Goal: Register for event/course

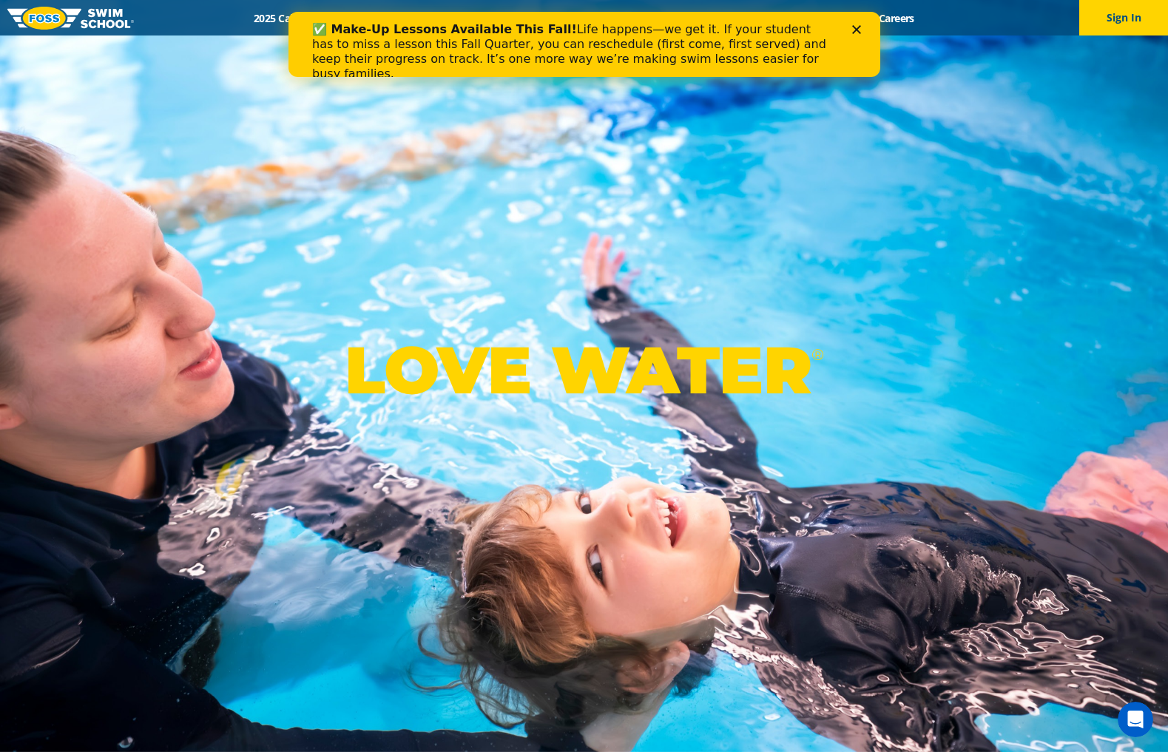
click at [854, 31] on polygon "Close" at bounding box center [856, 29] width 9 height 9
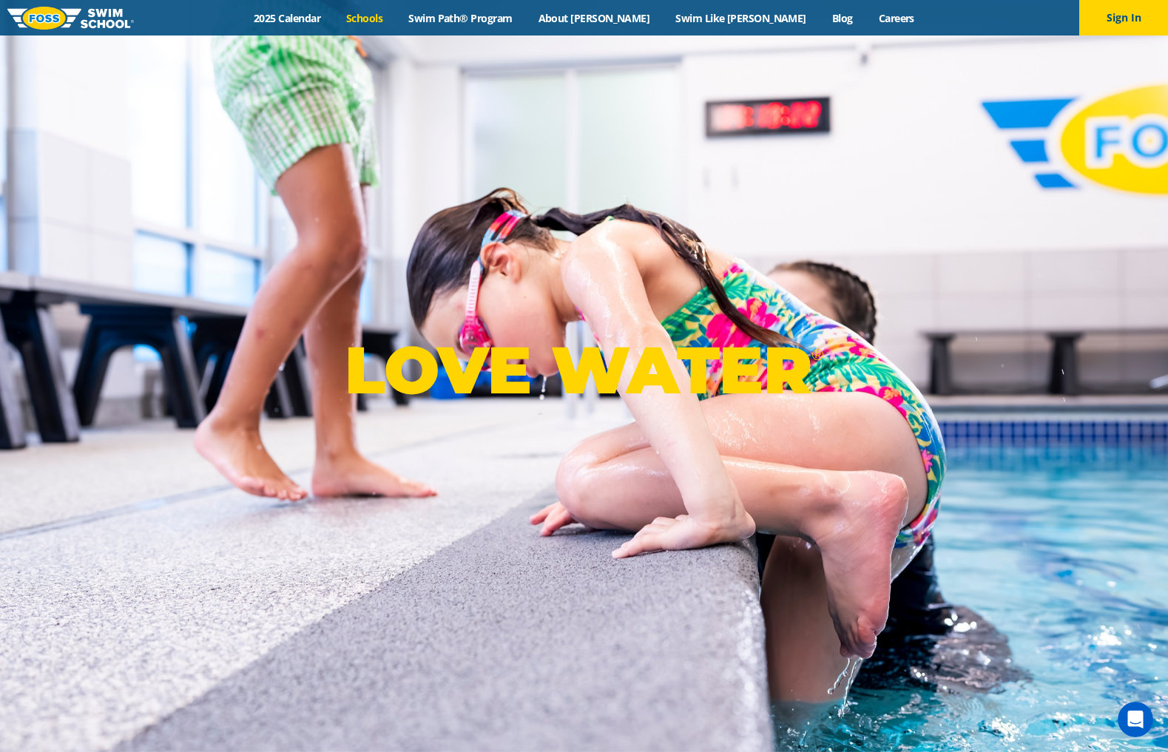
click at [396, 21] on link "Schools" at bounding box center [365, 18] width 62 height 14
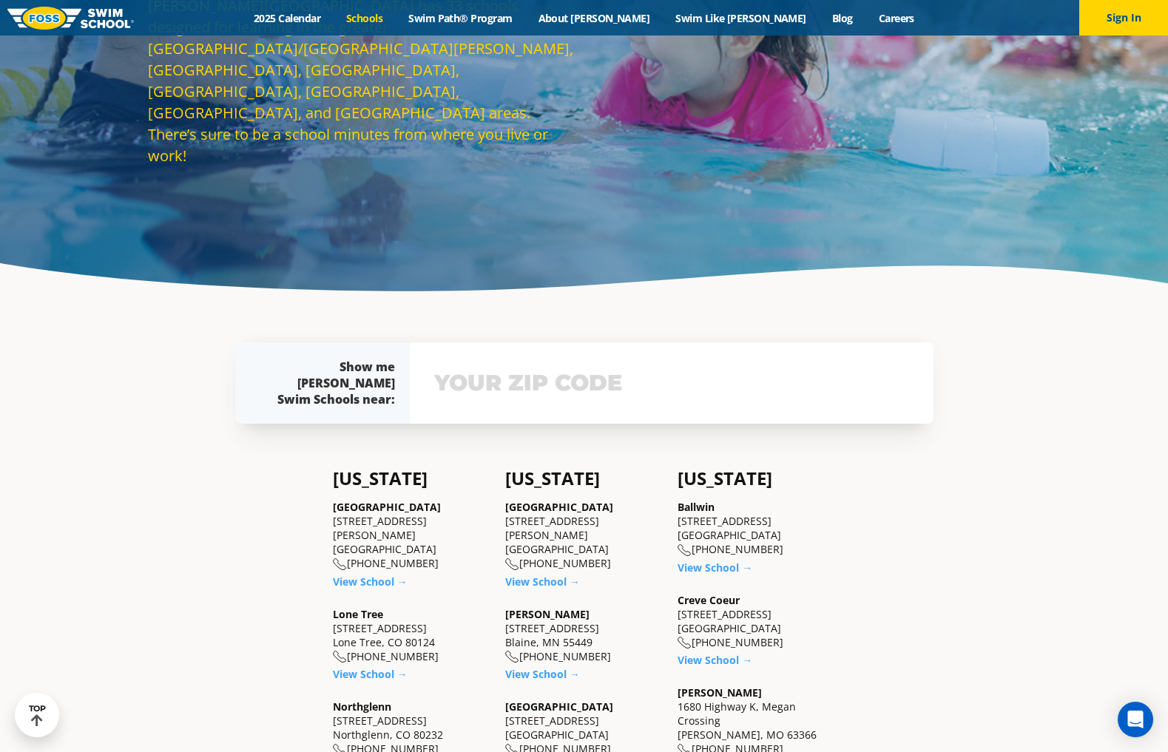
click at [638, 390] on input "text" at bounding box center [672, 383] width 482 height 43
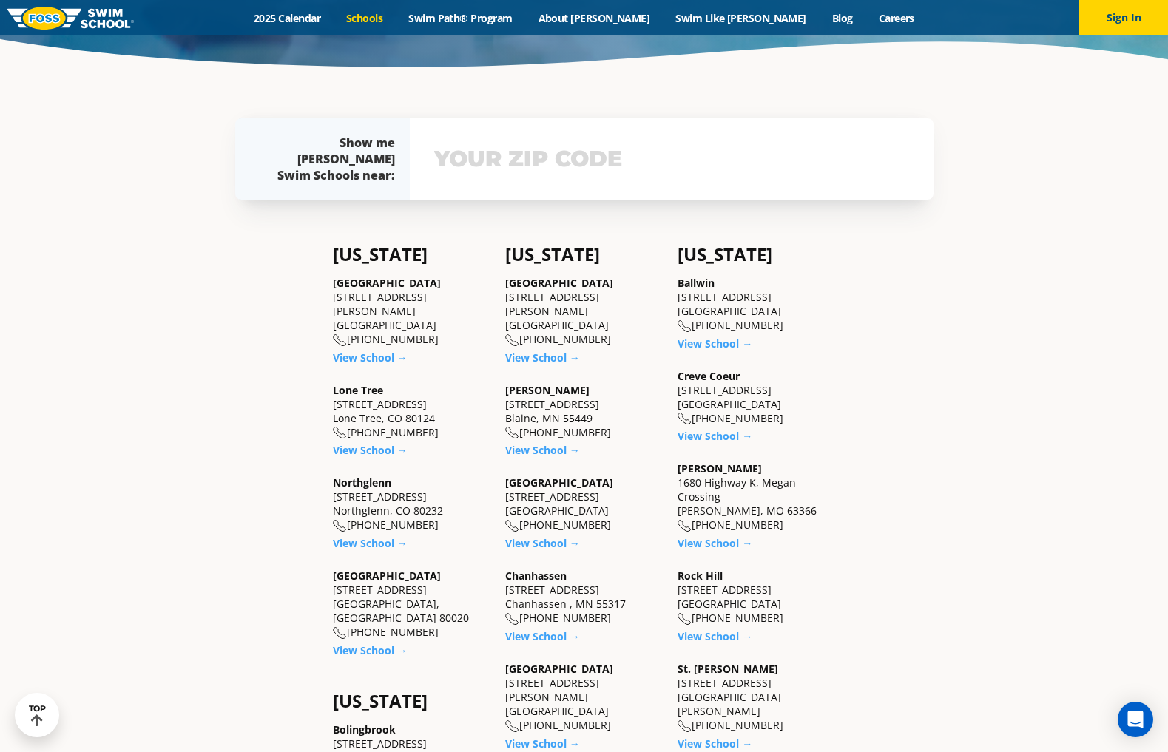
scroll to position [490, 0]
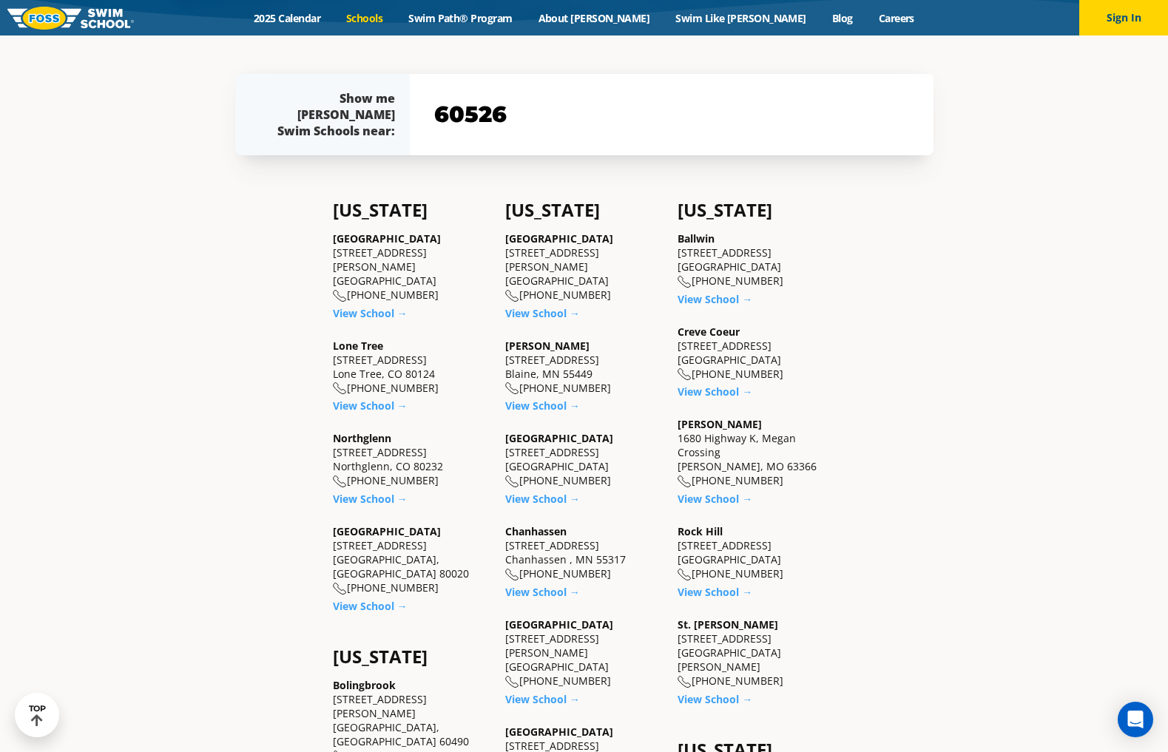
type input "60526"
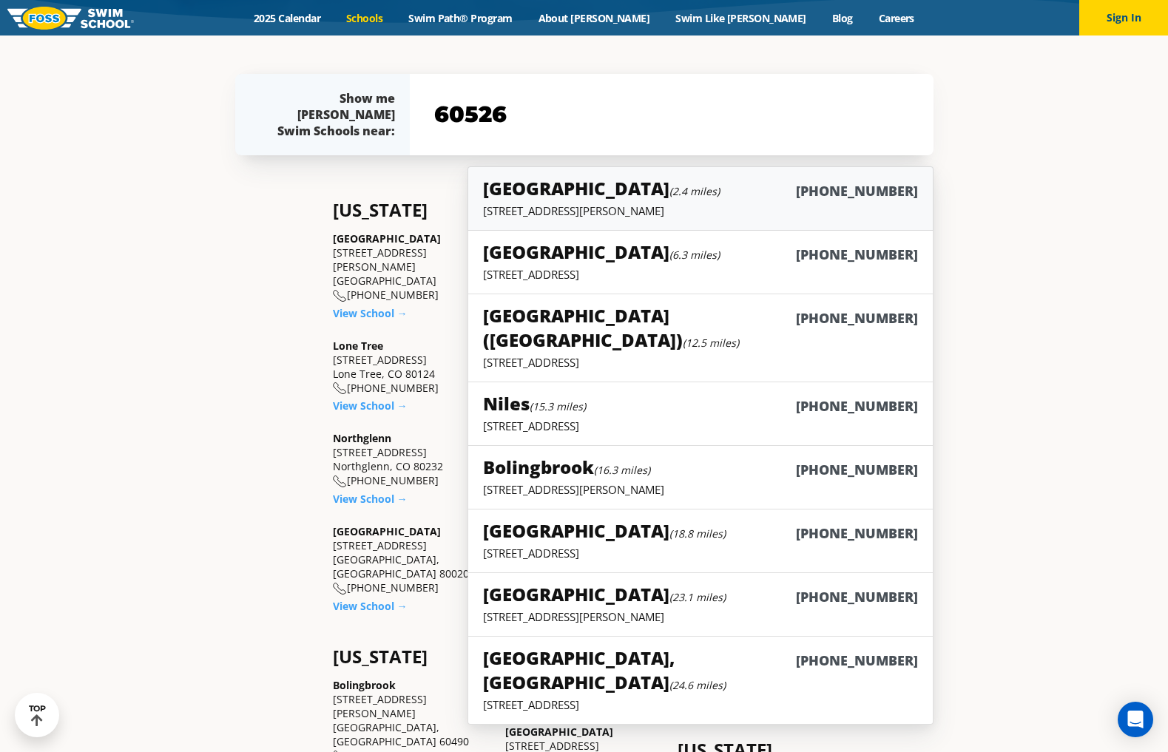
click at [696, 203] on p "4700 Gilbert Ave, Western Springs, IL 60558" at bounding box center [700, 210] width 434 height 15
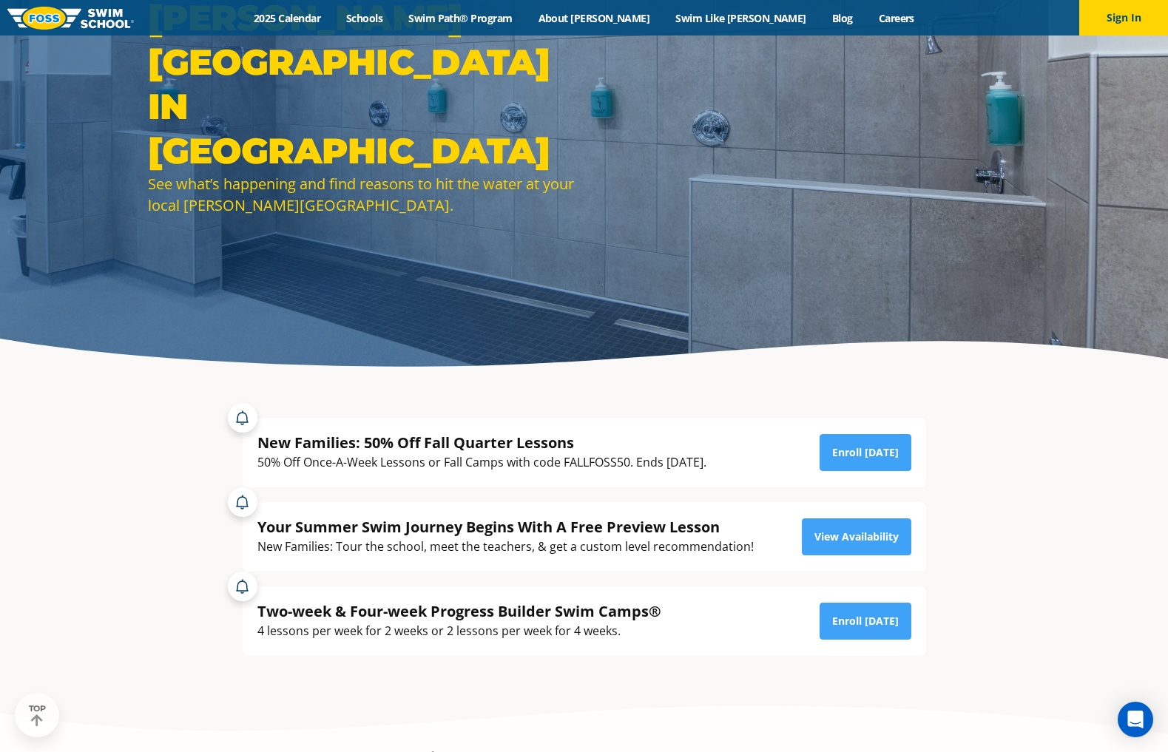
scroll to position [148, 0]
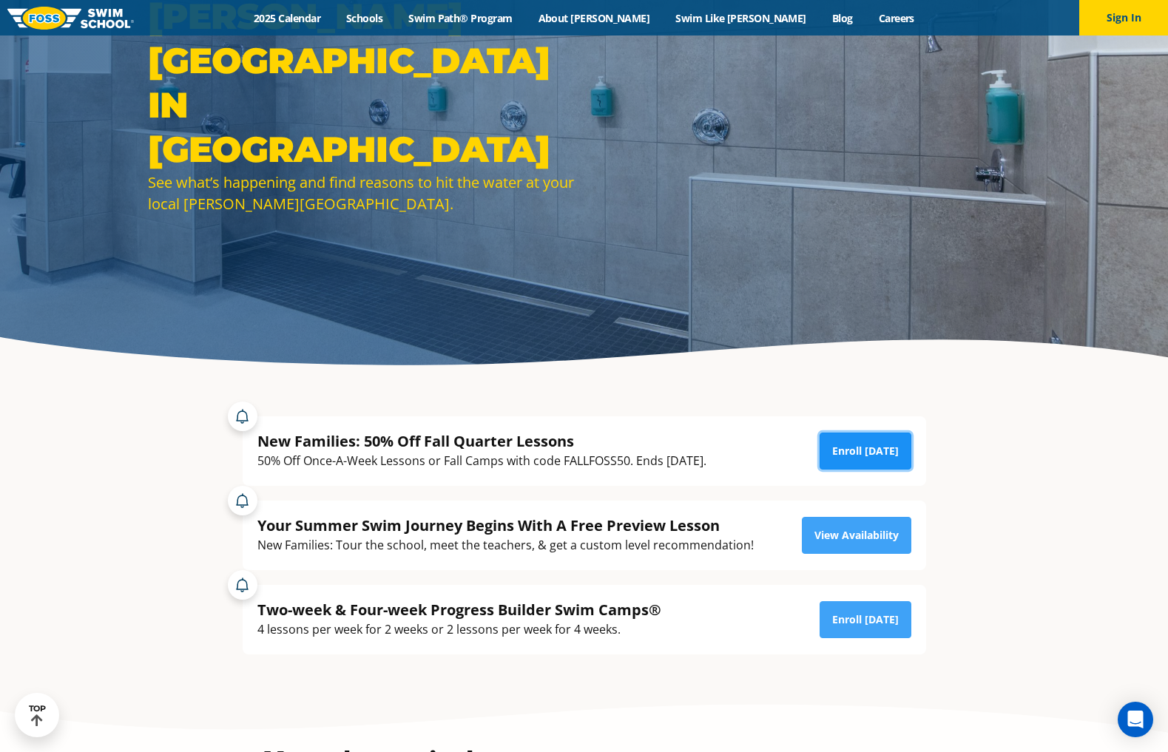
click at [871, 449] on link "Enroll [DATE]" at bounding box center [866, 451] width 92 height 37
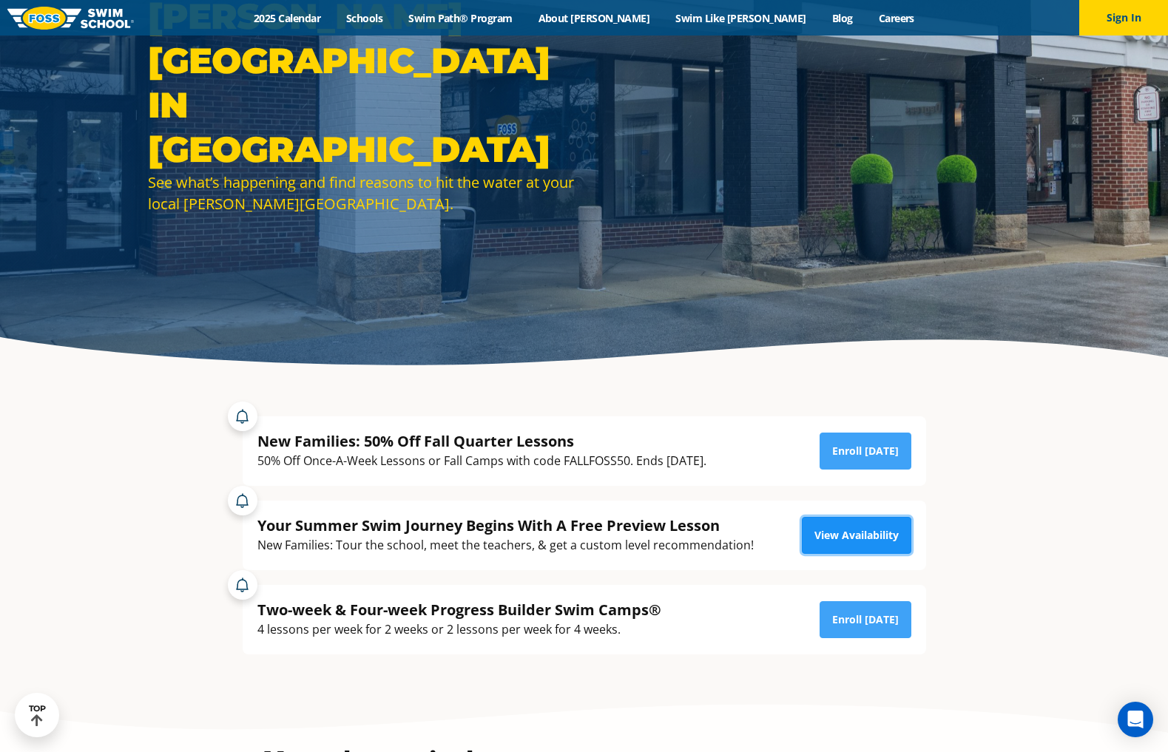
drag, startPoint x: 0, startPoint y: 0, endPoint x: 838, endPoint y: 528, distance: 990.7
click at [838, 528] on link "View Availability" at bounding box center [856, 535] width 109 height 37
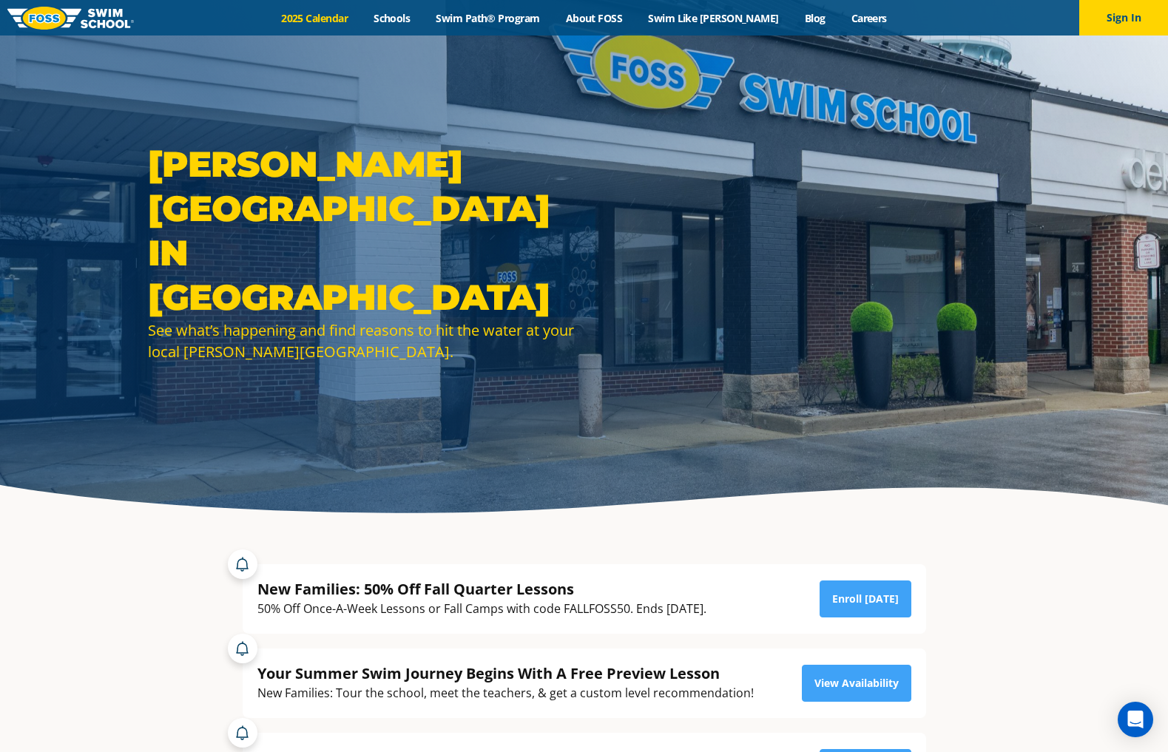
click at [353, 20] on link "2025 Calendar" at bounding box center [315, 18] width 92 height 14
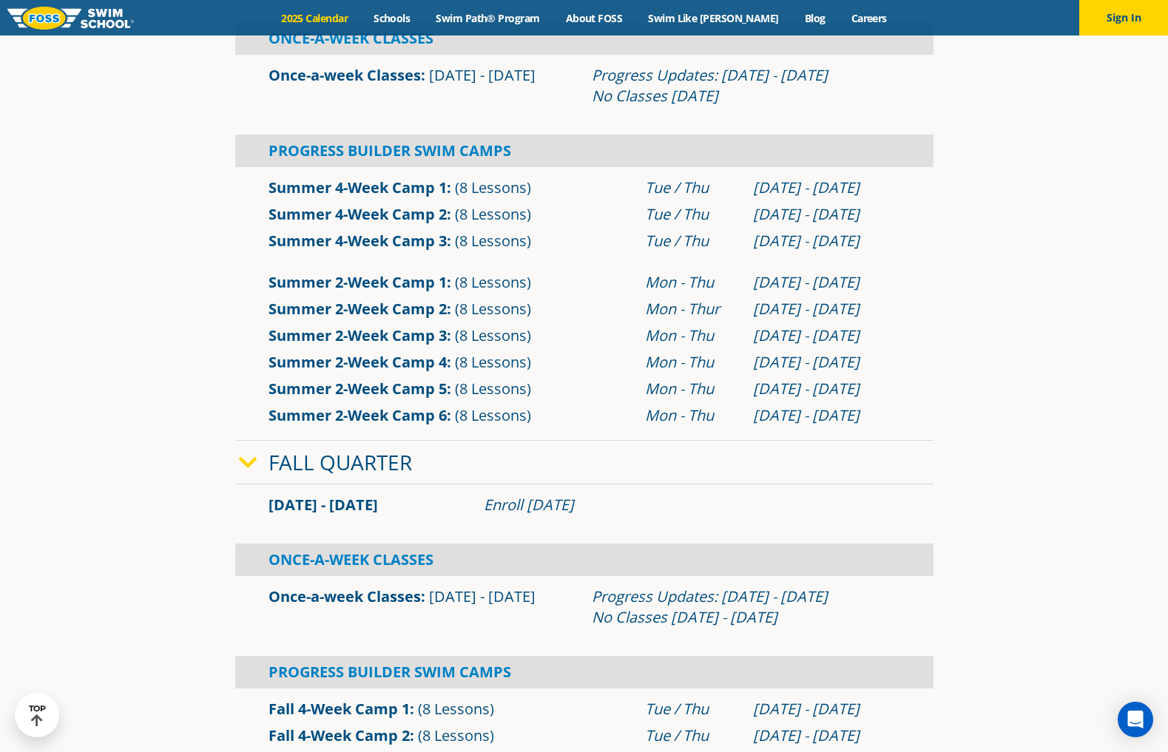
scroll to position [740, 0]
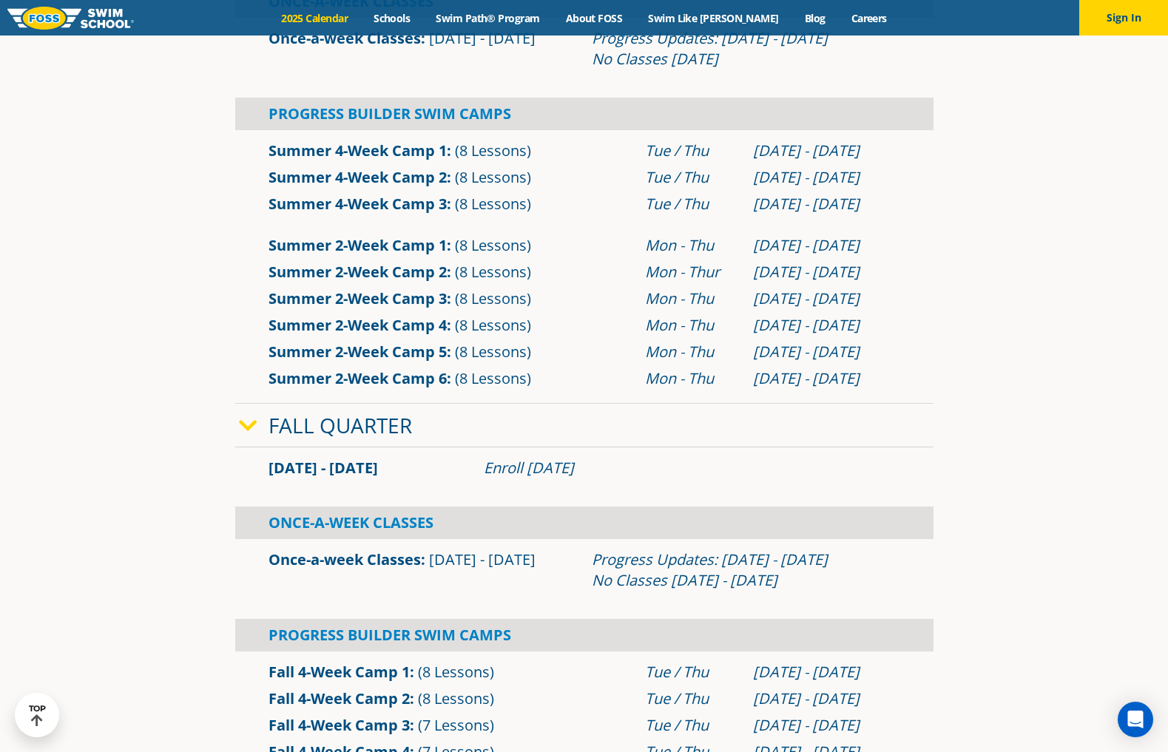
click at [351, 559] on link "Once-a-week Classes" at bounding box center [345, 560] width 152 height 20
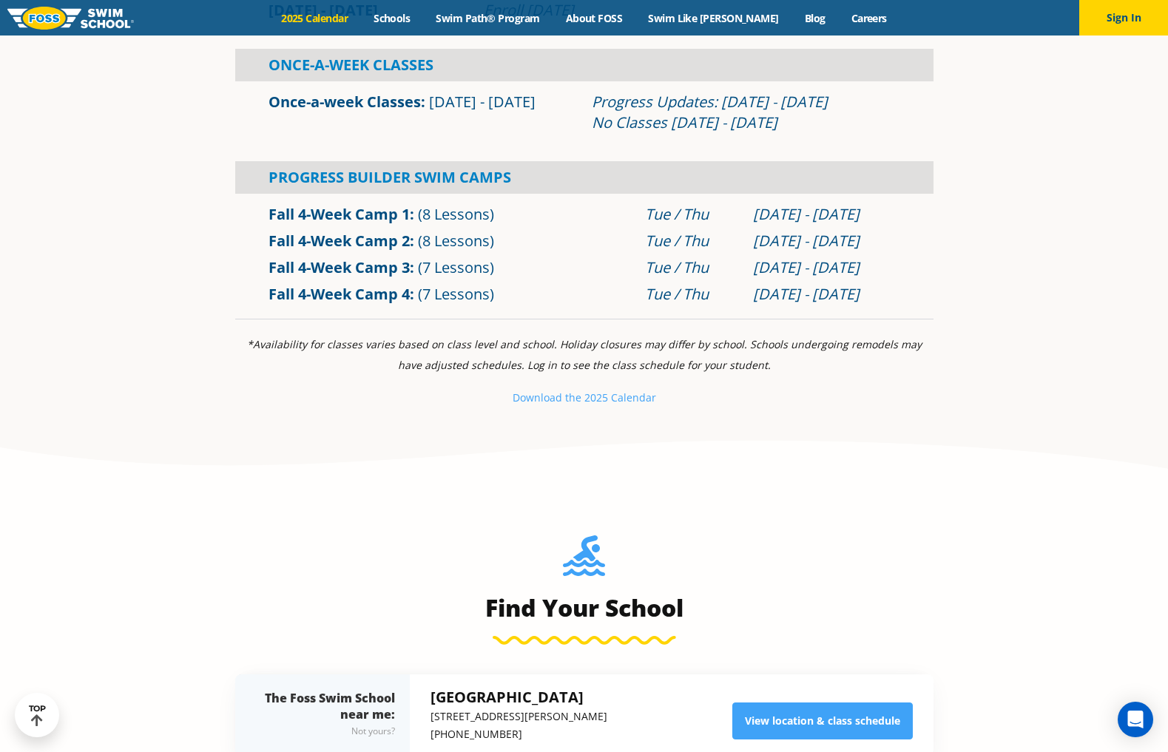
scroll to position [1110, 0]
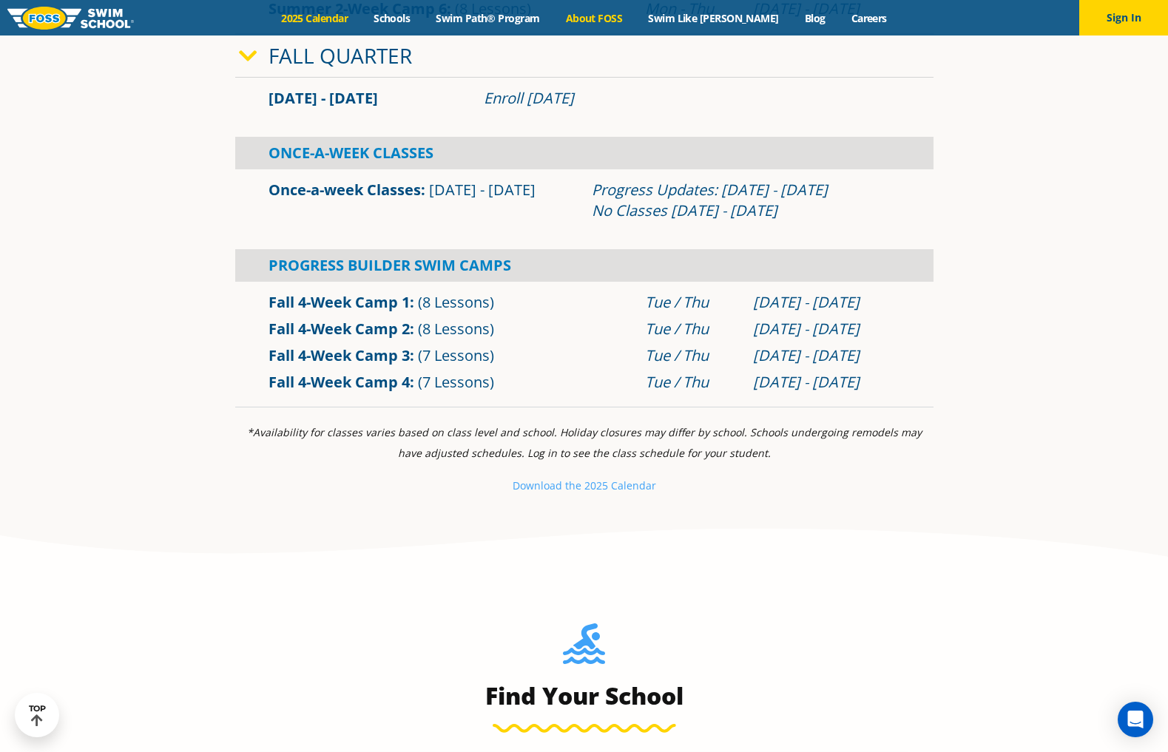
click at [609, 18] on link "About FOSS" at bounding box center [594, 18] width 83 height 14
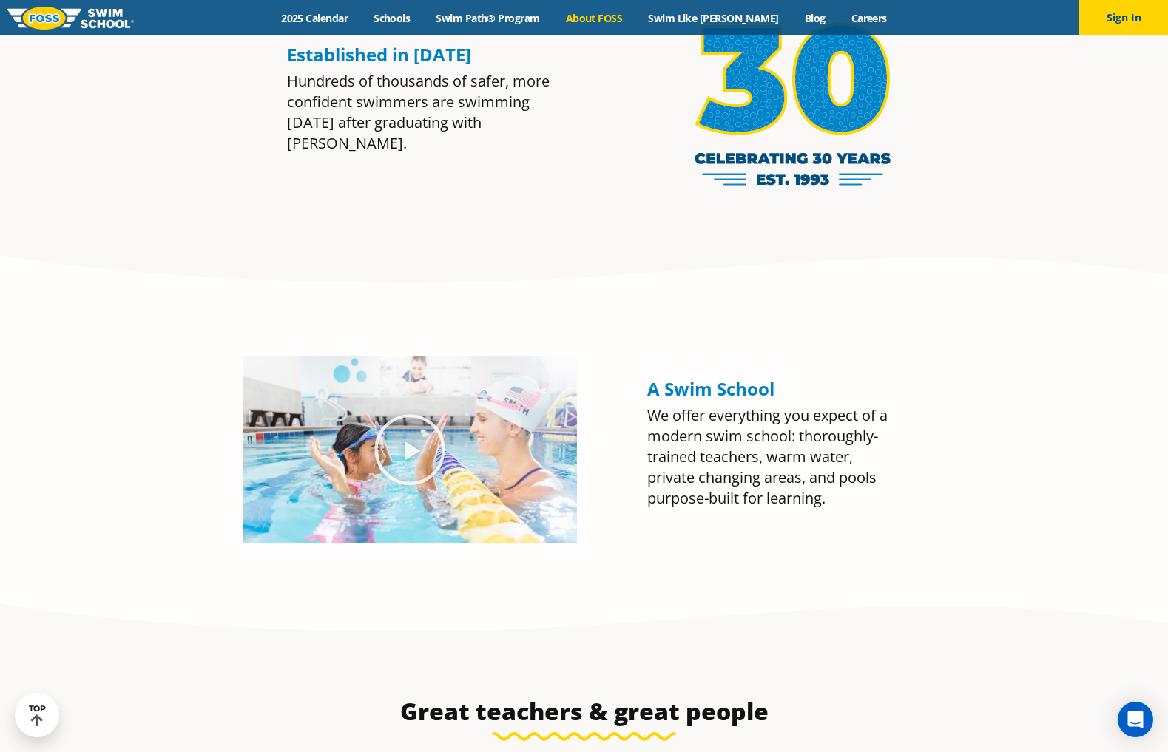
scroll to position [1110, 0]
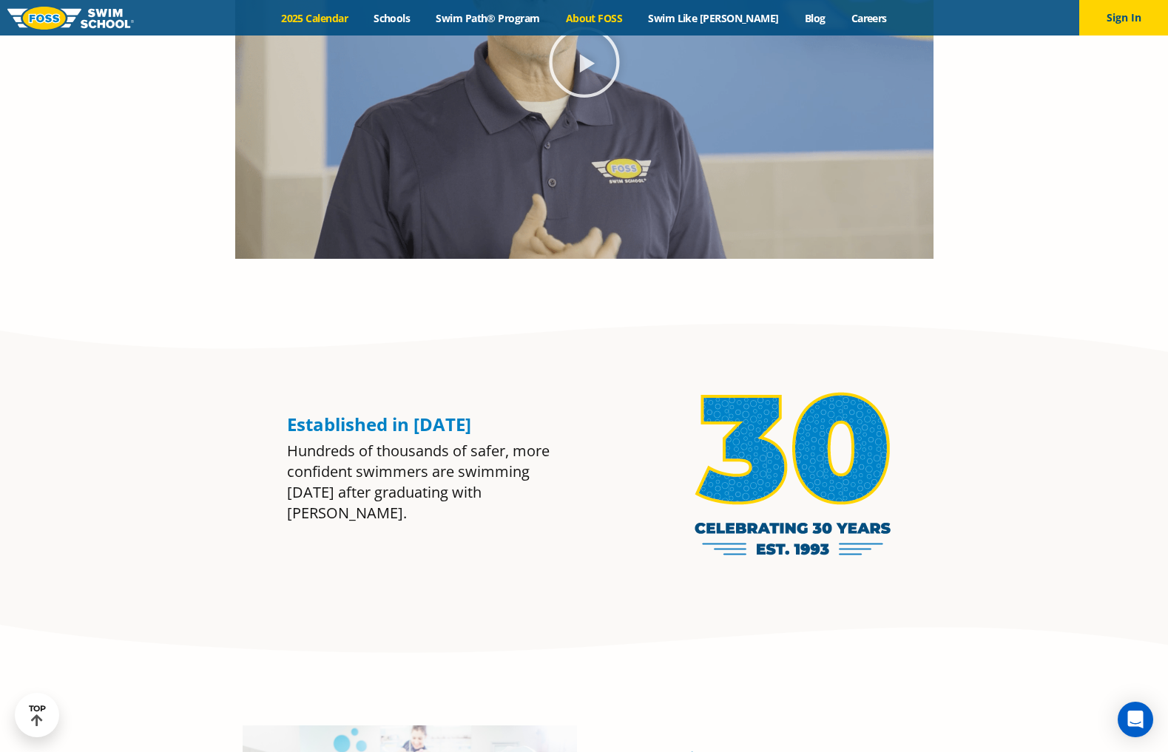
click at [354, 21] on link "2025 Calendar" at bounding box center [315, 18] width 92 height 14
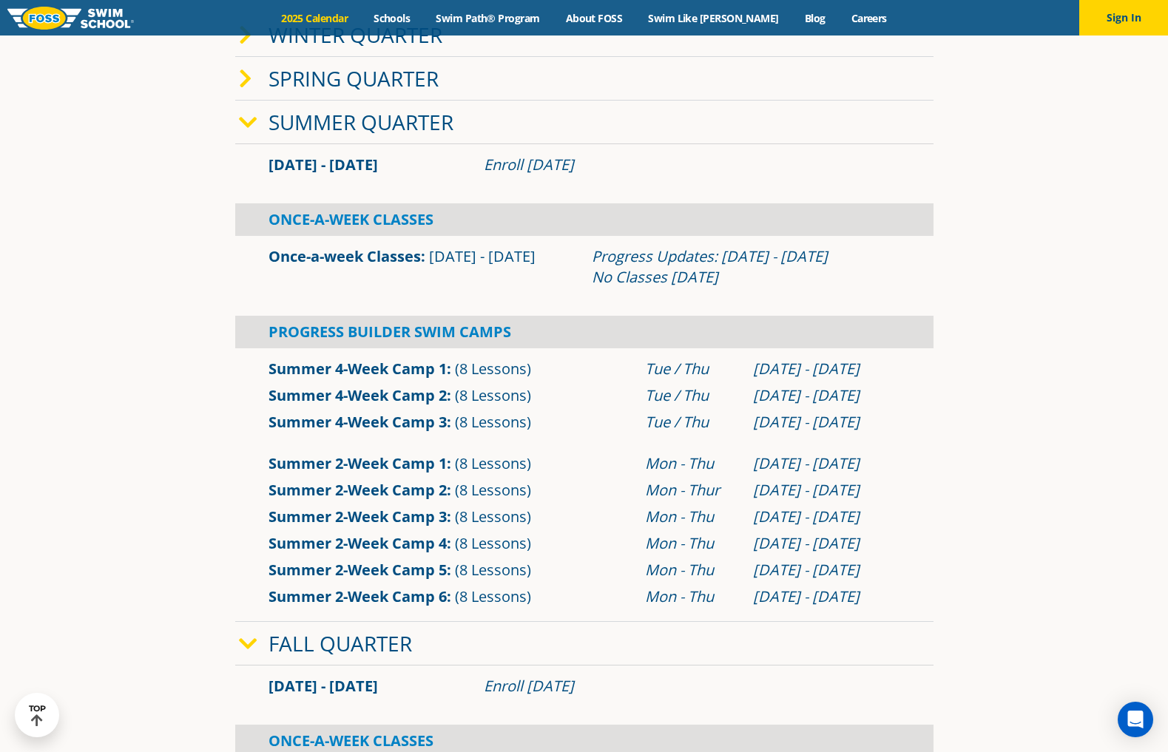
scroll to position [444, 0]
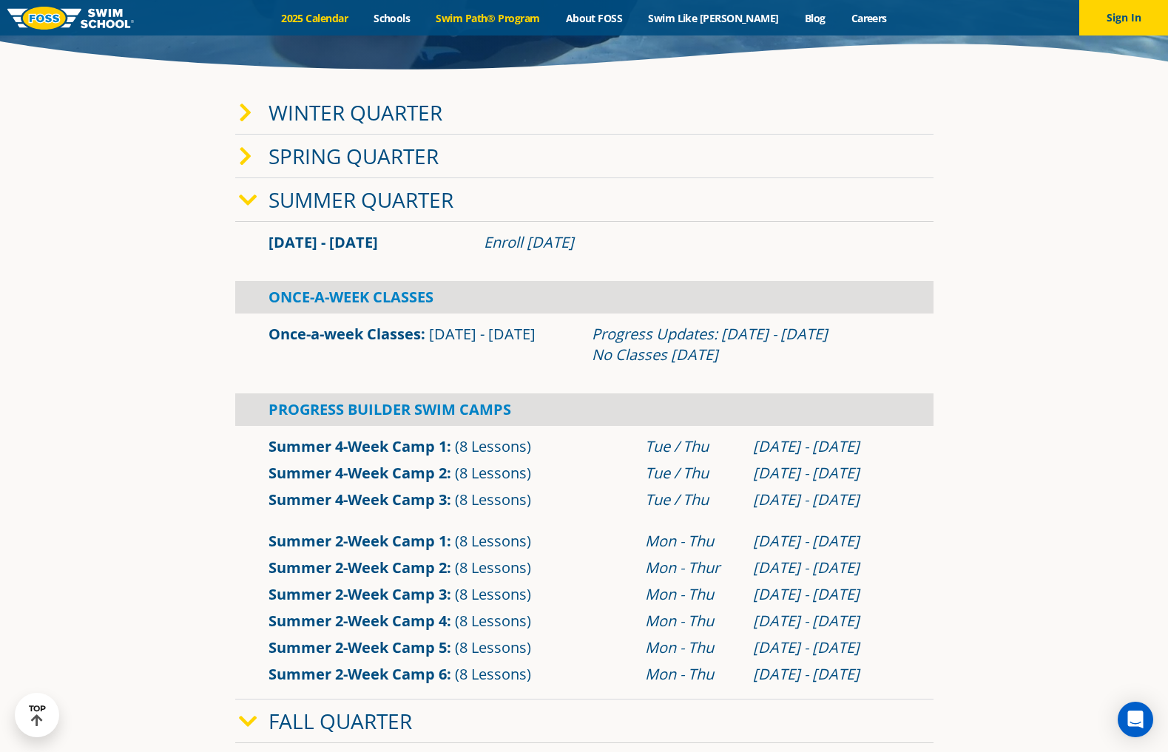
click at [500, 15] on link "Swim Path® Program" at bounding box center [487, 18] width 129 height 14
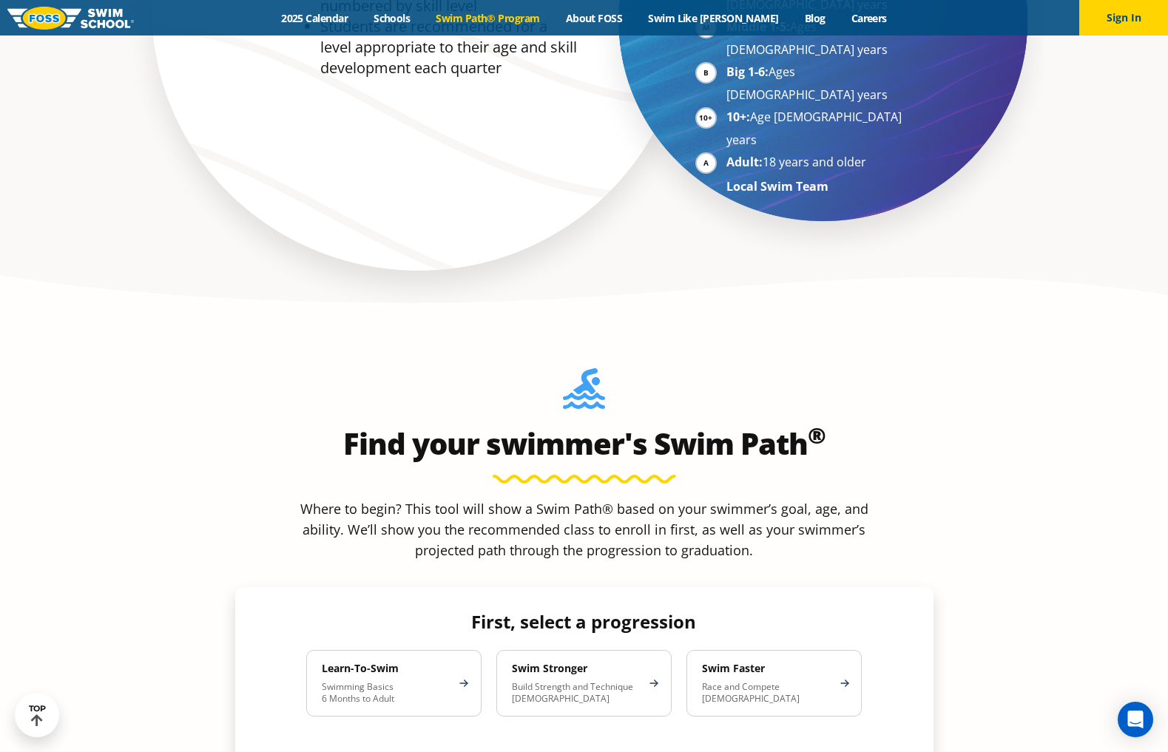
scroll to position [1184, 0]
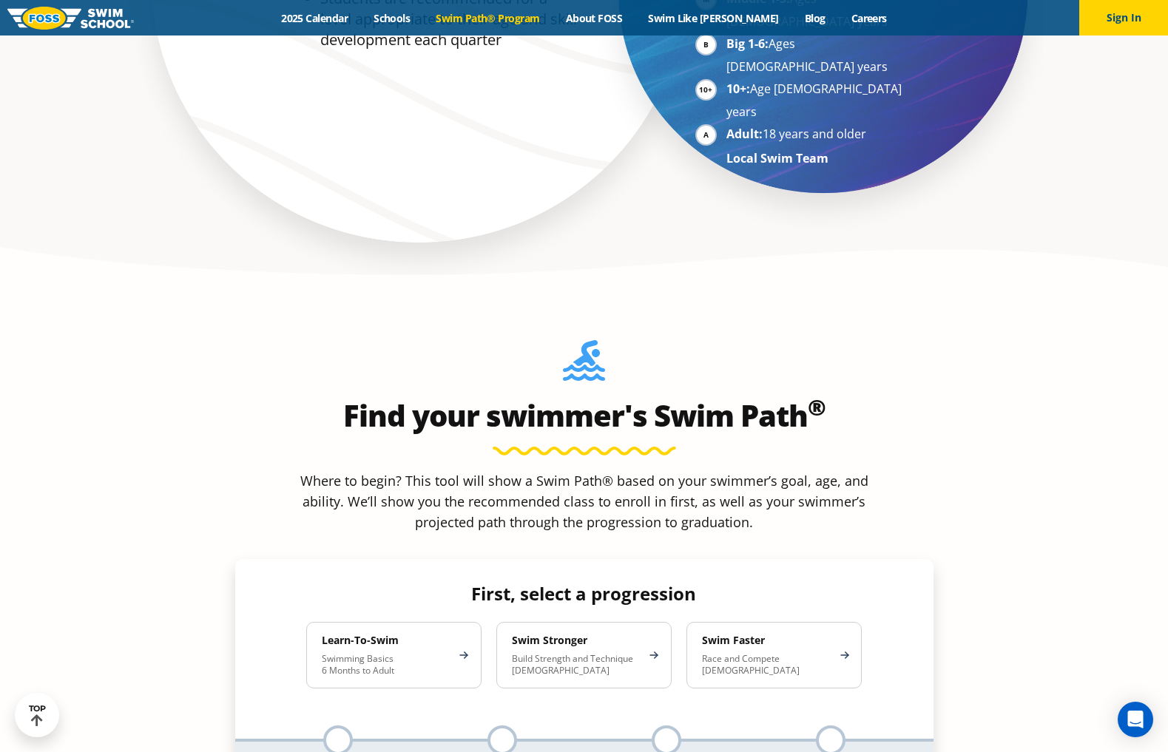
click at [365, 653] on p "Swimming Basics 6 Months to Adult" at bounding box center [386, 665] width 129 height 24
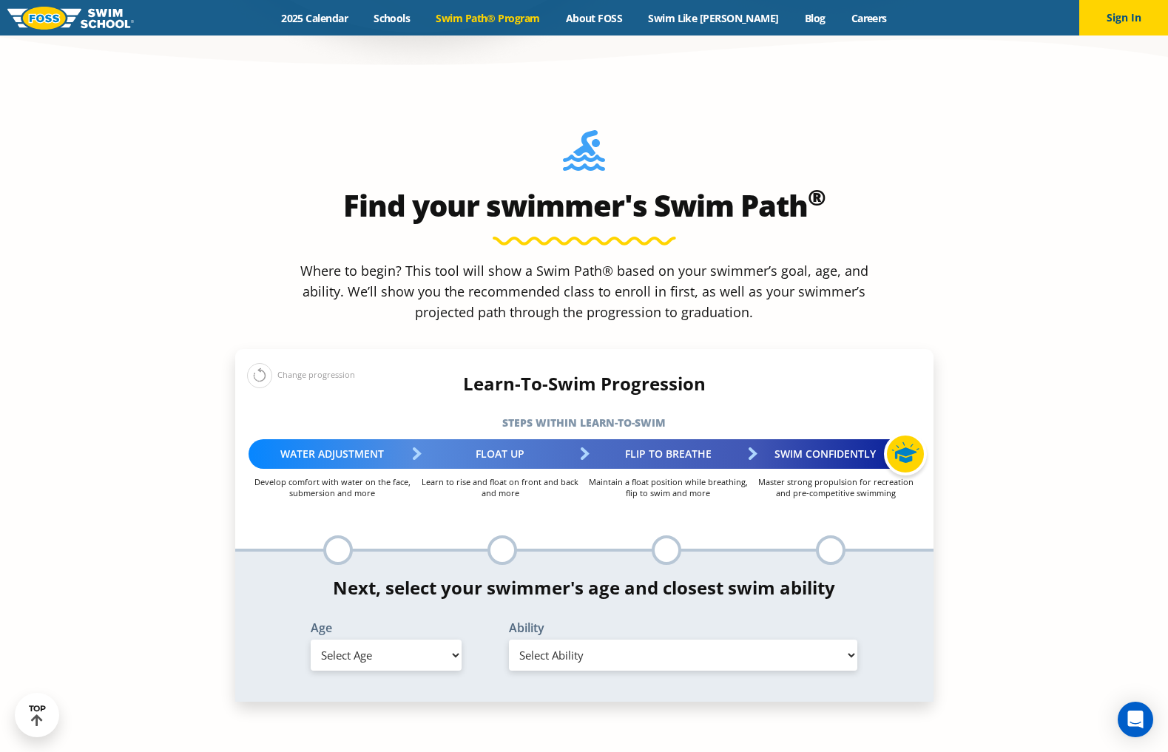
scroll to position [1480, 0]
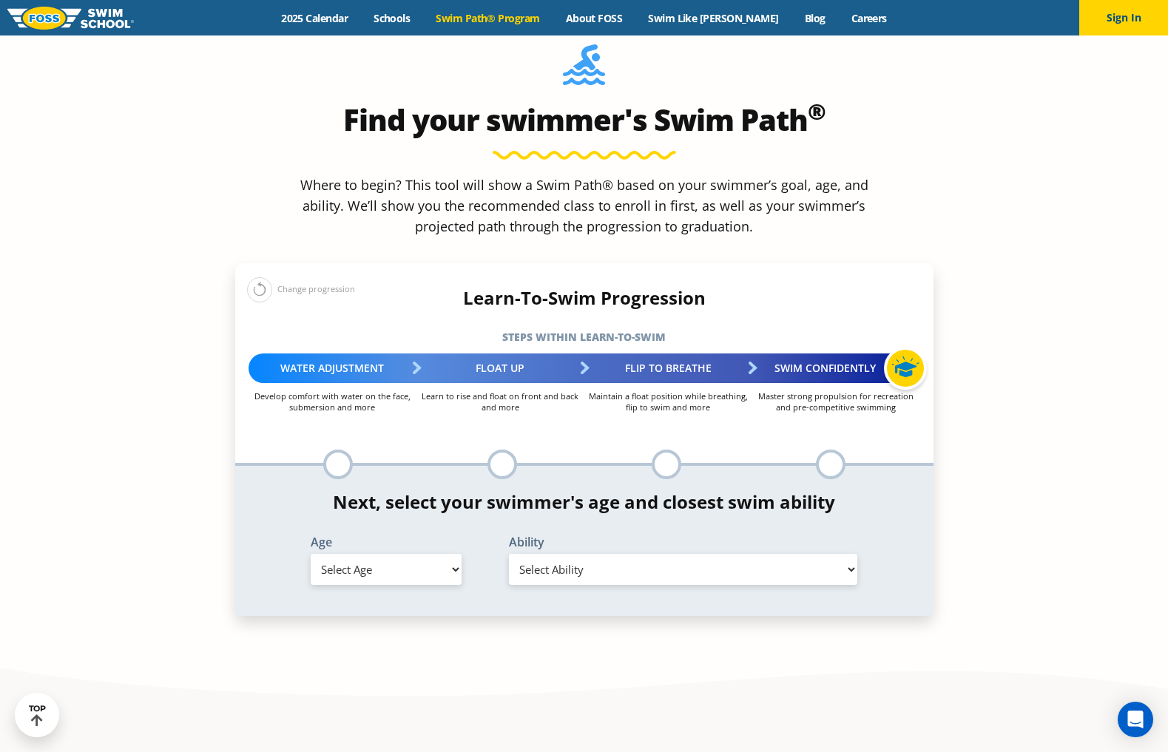
click at [459, 554] on select "Select Age 6 months - 1 year 1 year 2 years 3 years 4 years 5 years 6 years 7 y…" at bounding box center [386, 569] width 151 height 31
select select "6-years"
click at [311, 554] on select "Select Age 6 months - 1 year 1 year 2 years 3 years 4 years 5 years 6 years 7 y…" at bounding box center [386, 569] width 151 height 31
click at [843, 554] on select "Select Ability First in-water experience When in the water, reliant on a life j…" at bounding box center [683, 569] width 349 height 31
select select "6-years-uncomfortable-putting-face-in-the-water-andor-getting-water-on-ears-whi…"
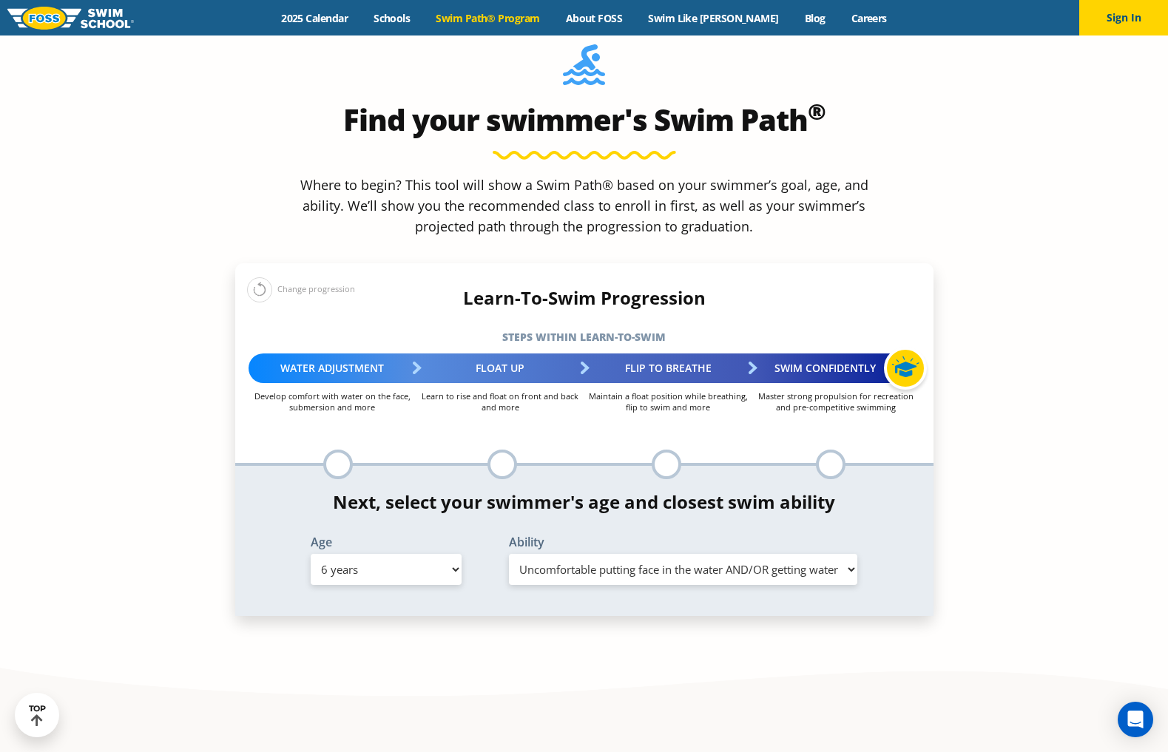
click at [509, 554] on select "Select Ability First in-water experience When in the water, reliant on a life j…" at bounding box center [683, 569] width 349 height 31
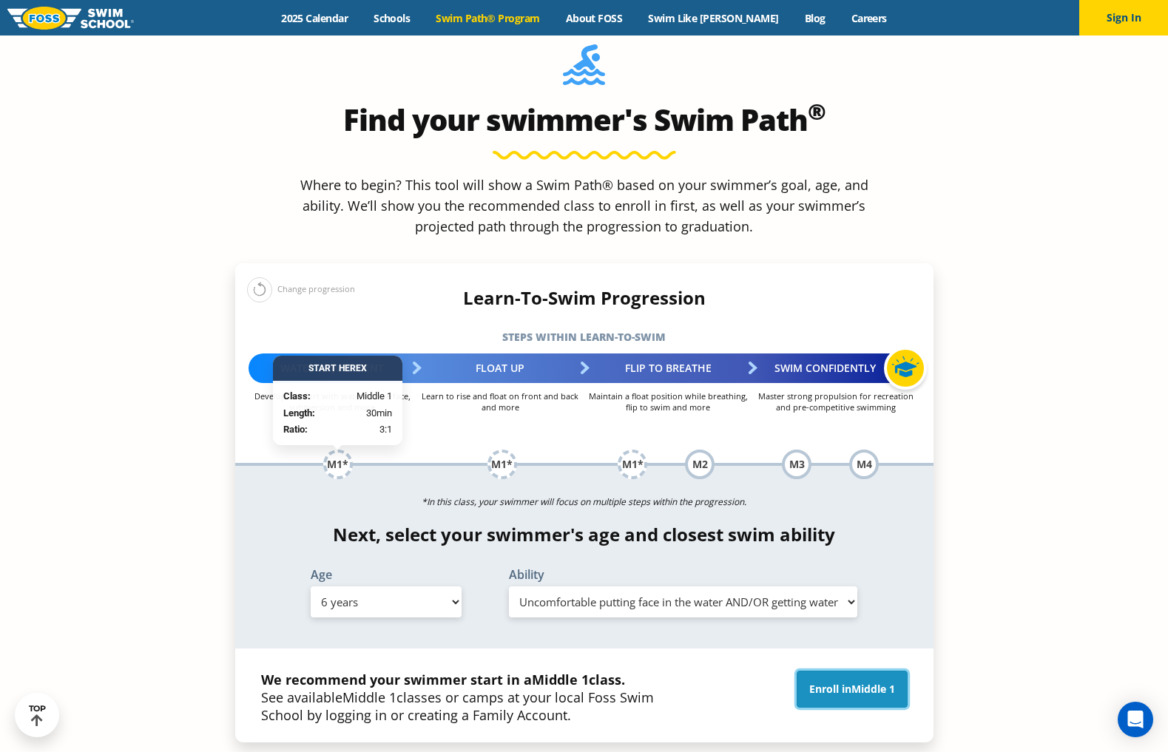
click at [878, 682] on span "Middle 1" at bounding box center [874, 689] width 44 height 14
